Goal: Check status: Check status

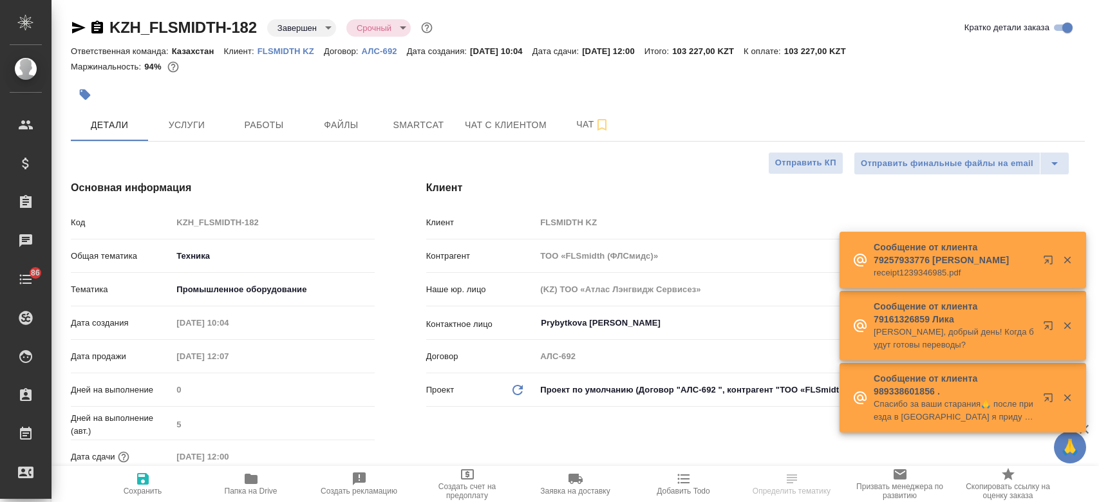
select select "RU"
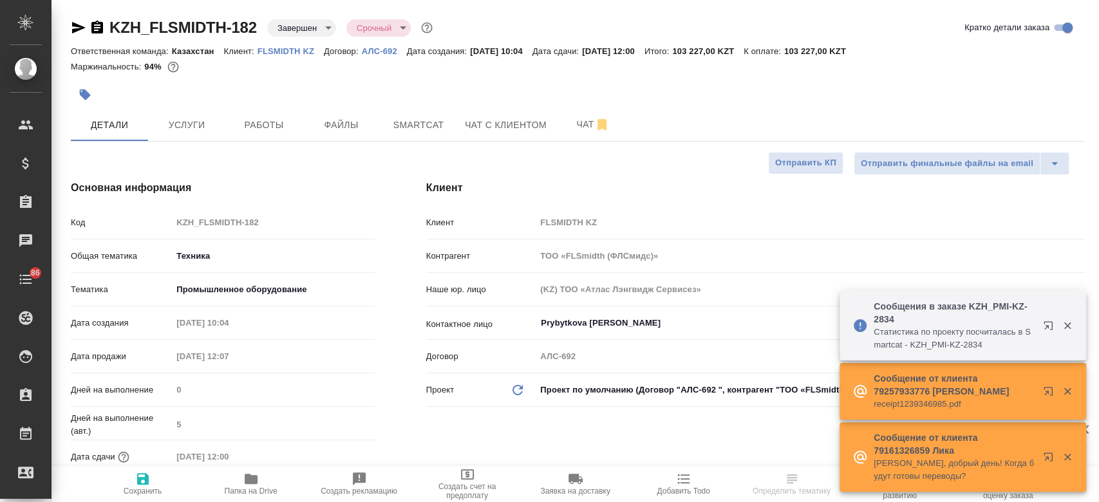
click at [248, 478] on icon "button" at bounding box center [251, 479] width 13 height 10
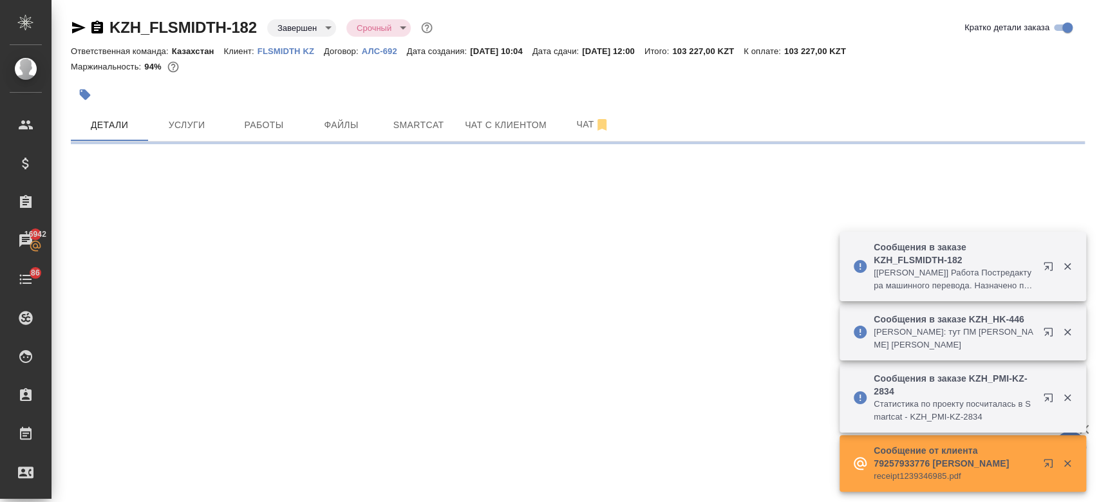
select select "RU"
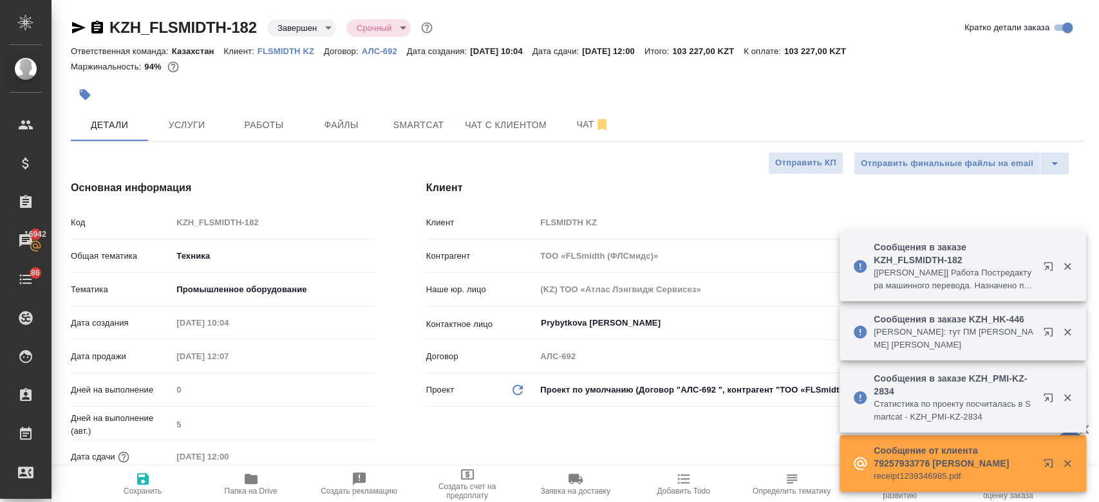
type textarea "x"
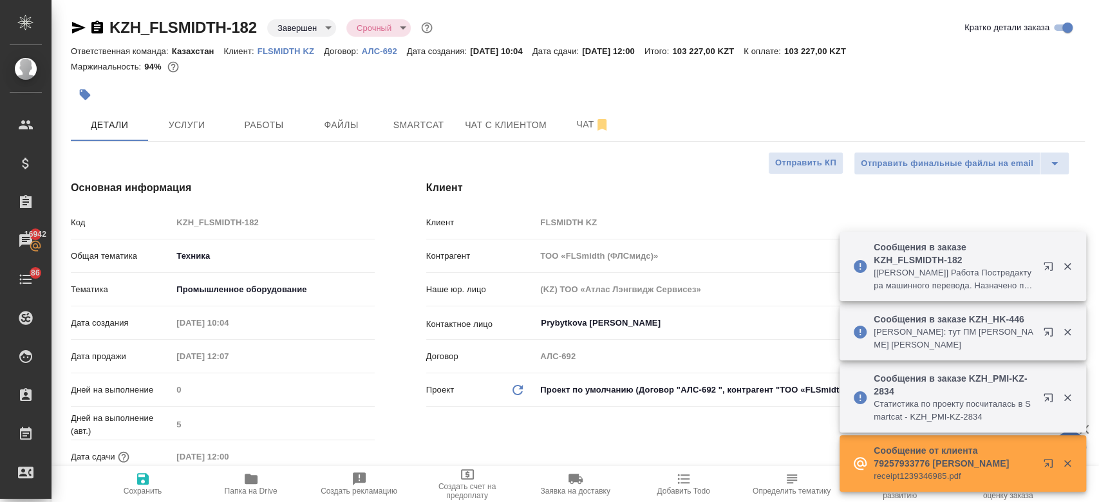
type textarea "x"
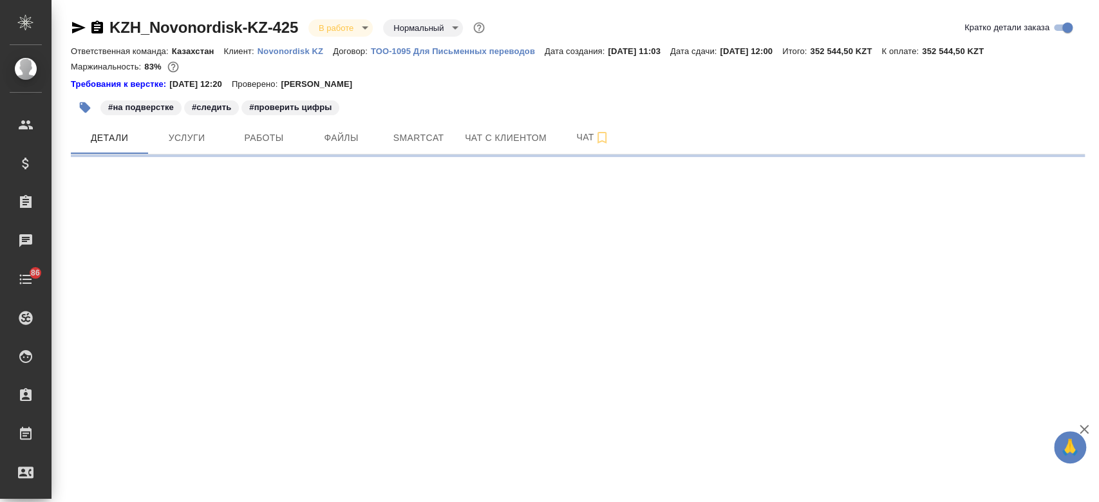
select select "RU"
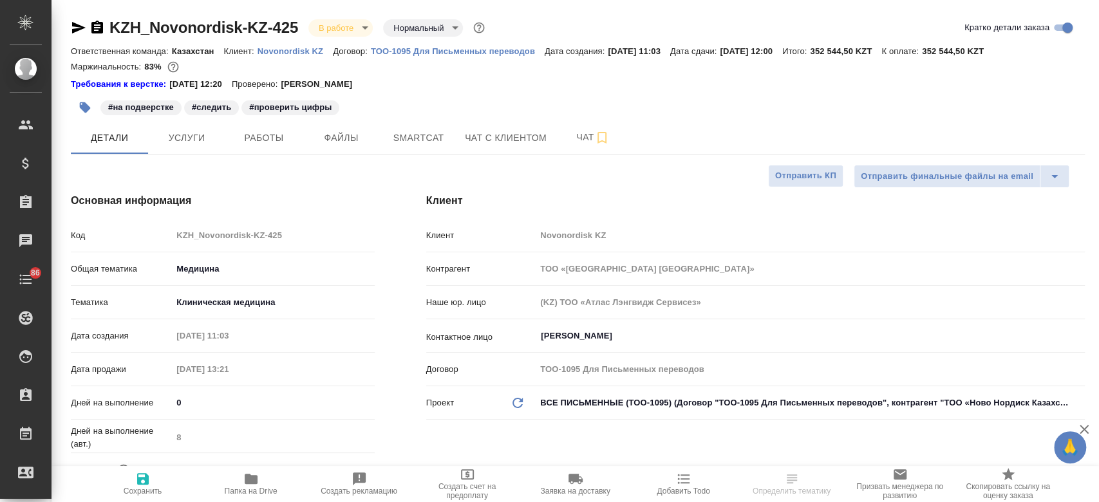
type textarea "x"
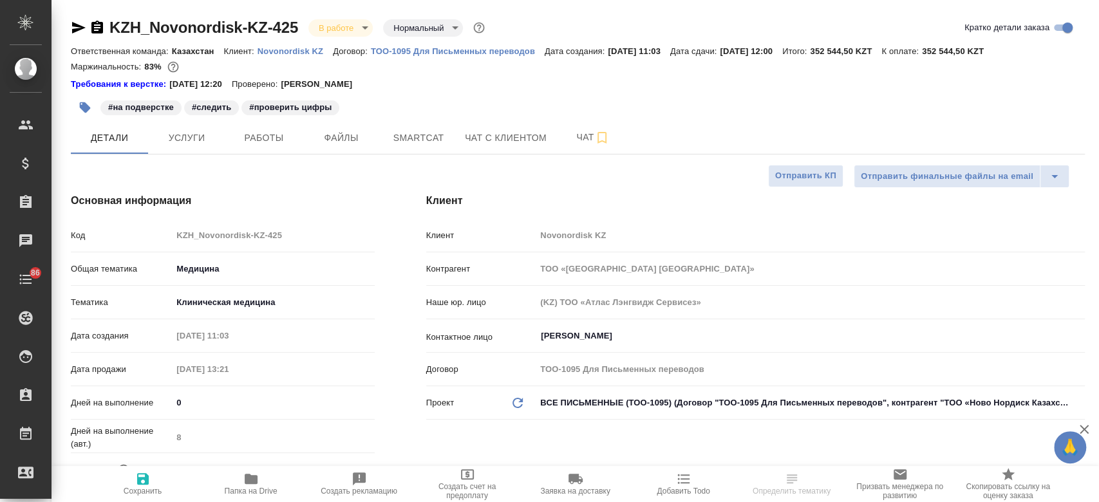
type textarea "x"
